Goal: Task Accomplishment & Management: Manage account settings

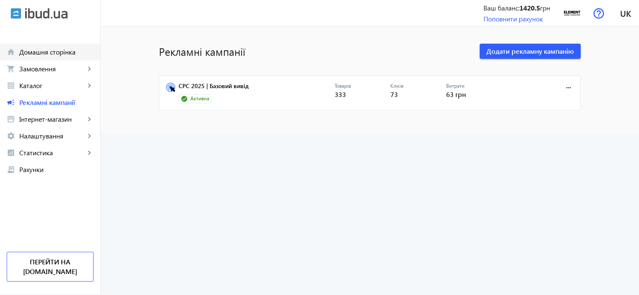
click at [58, 54] on span "Домашня сторінка" at bounding box center [56, 52] width 74 height 8
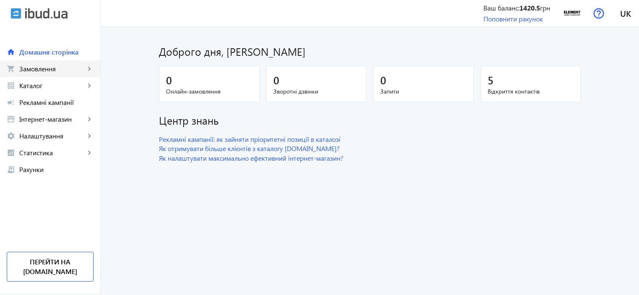
click at [68, 71] on span "Замовлення" at bounding box center [52, 69] width 66 height 8
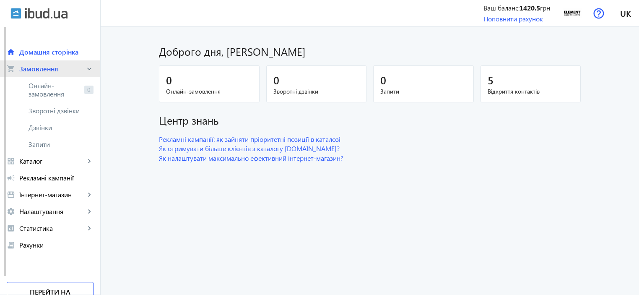
click at [75, 62] on link "shopping_cart Замовлення keyboard_arrow_right" at bounding box center [50, 68] width 100 height 17
